Goal: Entertainment & Leisure: Consume media (video, audio)

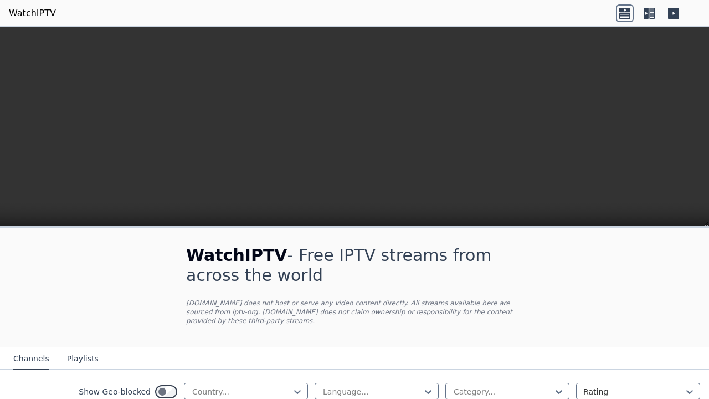
scroll to position [194, 0]
click at [686, 347] on nav "Channels Playlists" at bounding box center [354, 358] width 709 height 22
